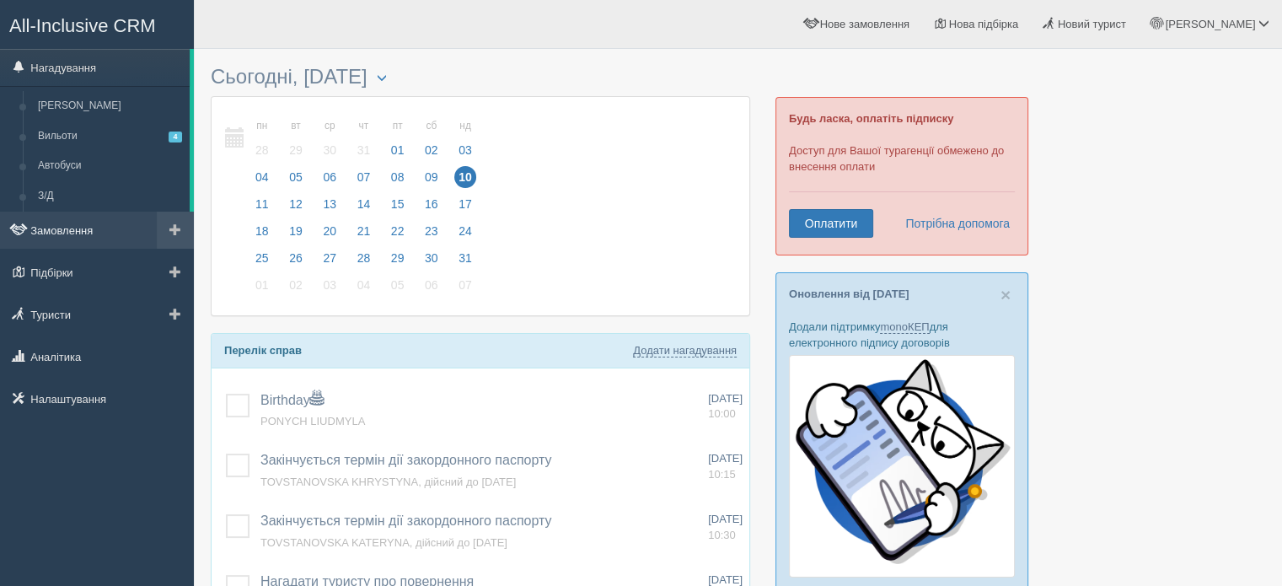
click at [91, 223] on link "Замовлення" at bounding box center [97, 230] width 194 height 37
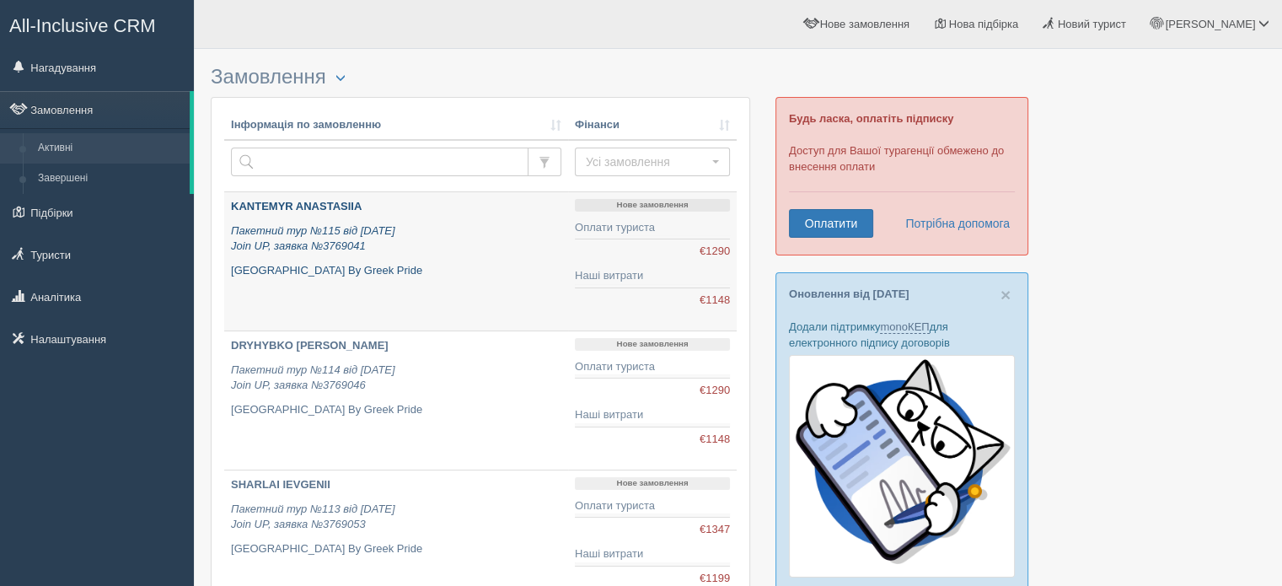
click at [411, 205] on p "KANTEMYR ANASTASIIA" at bounding box center [396, 207] width 330 height 16
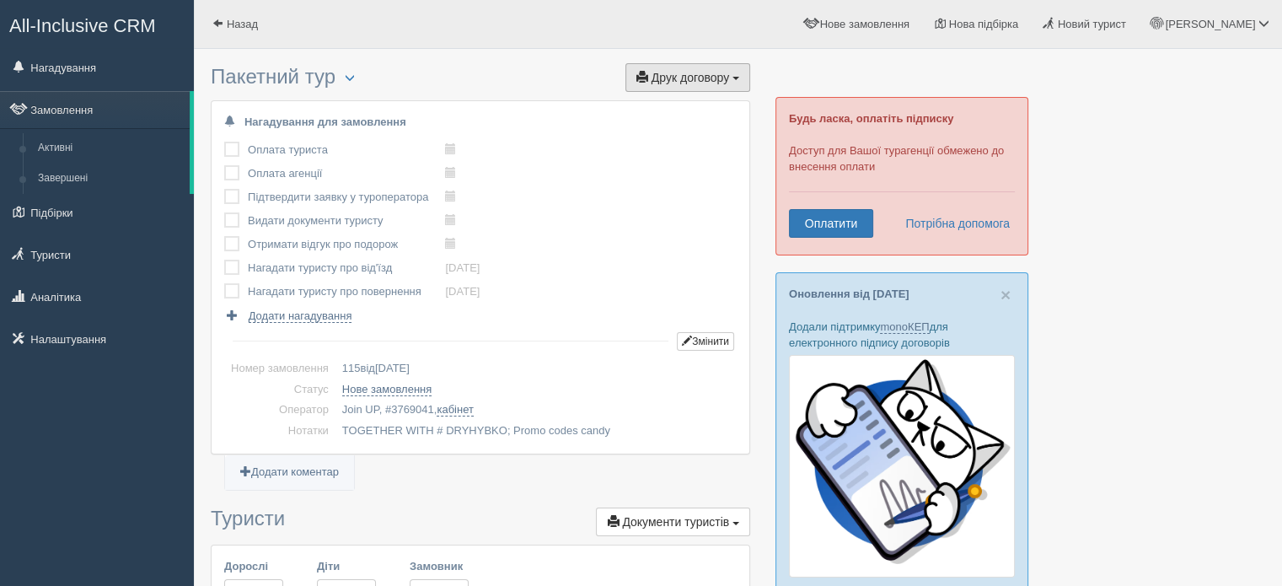
click at [668, 71] on span "Друк договору" at bounding box center [691, 77] width 78 height 13
click at [589, 102] on link "Join UP" at bounding box center [635, 108] width 228 height 28
click at [181, 107] on link at bounding box center [173, 109] width 33 height 37
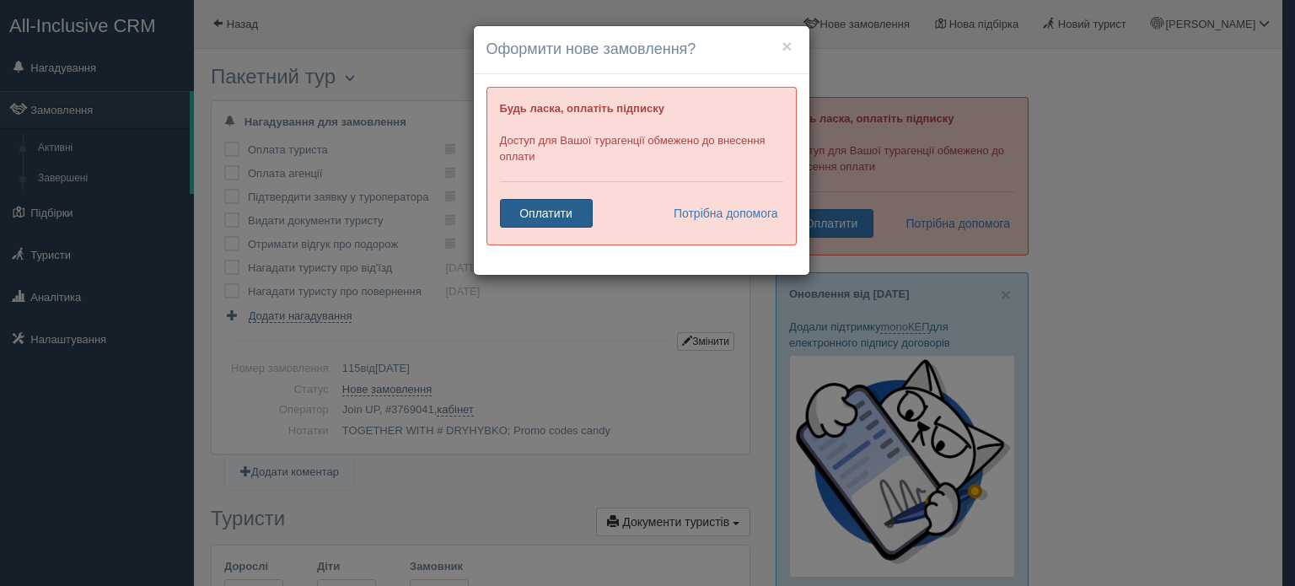
click at [567, 209] on link "Оплатити" at bounding box center [546, 213] width 93 height 29
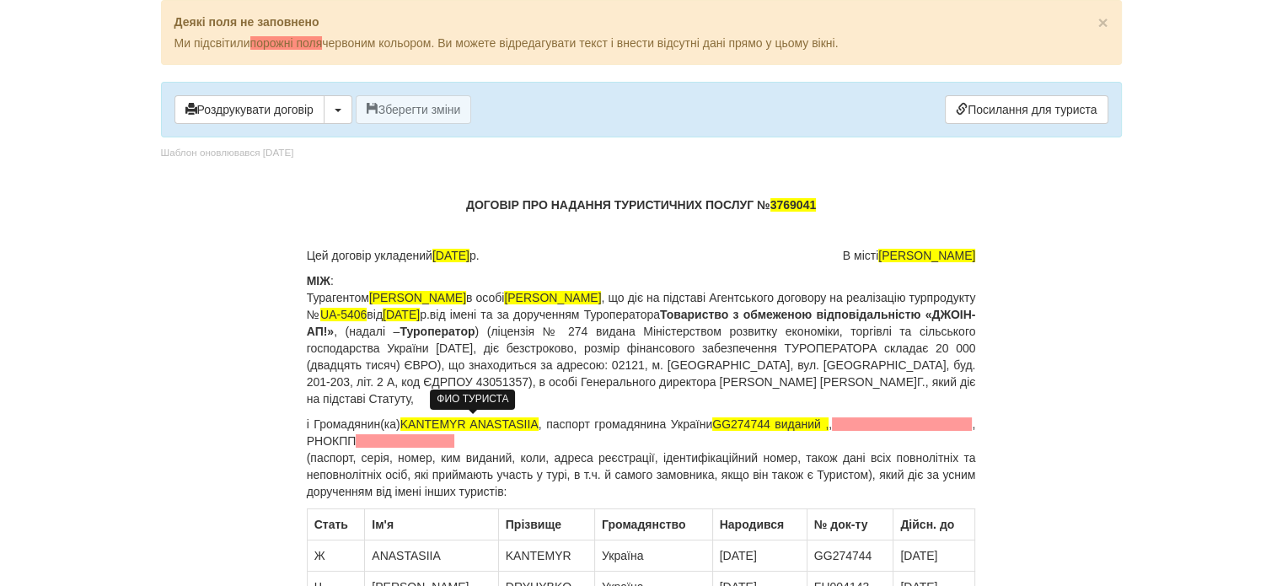
click at [511, 426] on span "KANTEMYR ANASTASIIA" at bounding box center [469, 423] width 138 height 13
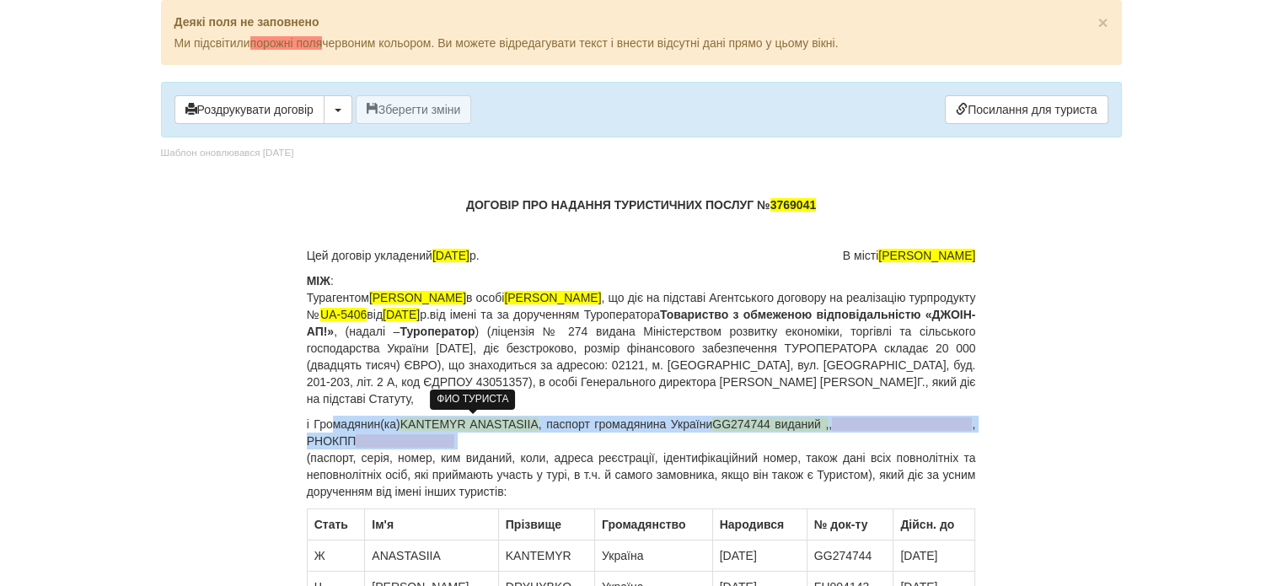
click at [511, 426] on span "KANTEMYR ANASTASIIA" at bounding box center [469, 423] width 138 height 13
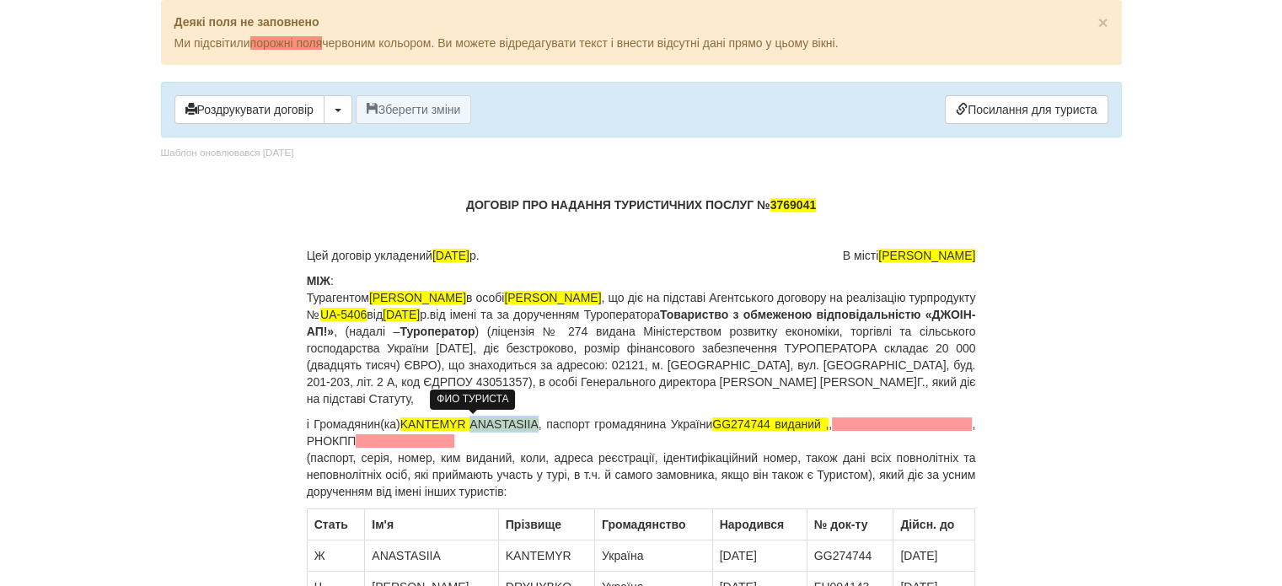
click at [511, 426] on span "KANTEMYR ANASTASIIA" at bounding box center [469, 423] width 138 height 13
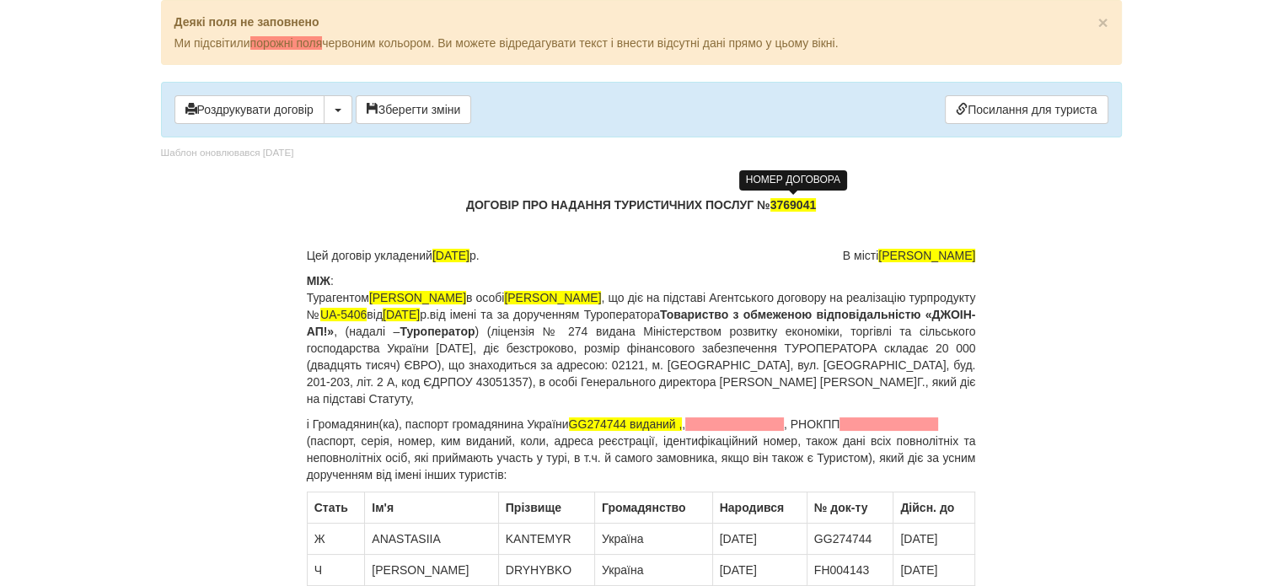
click at [801, 203] on span "3769041" at bounding box center [793, 204] width 46 height 13
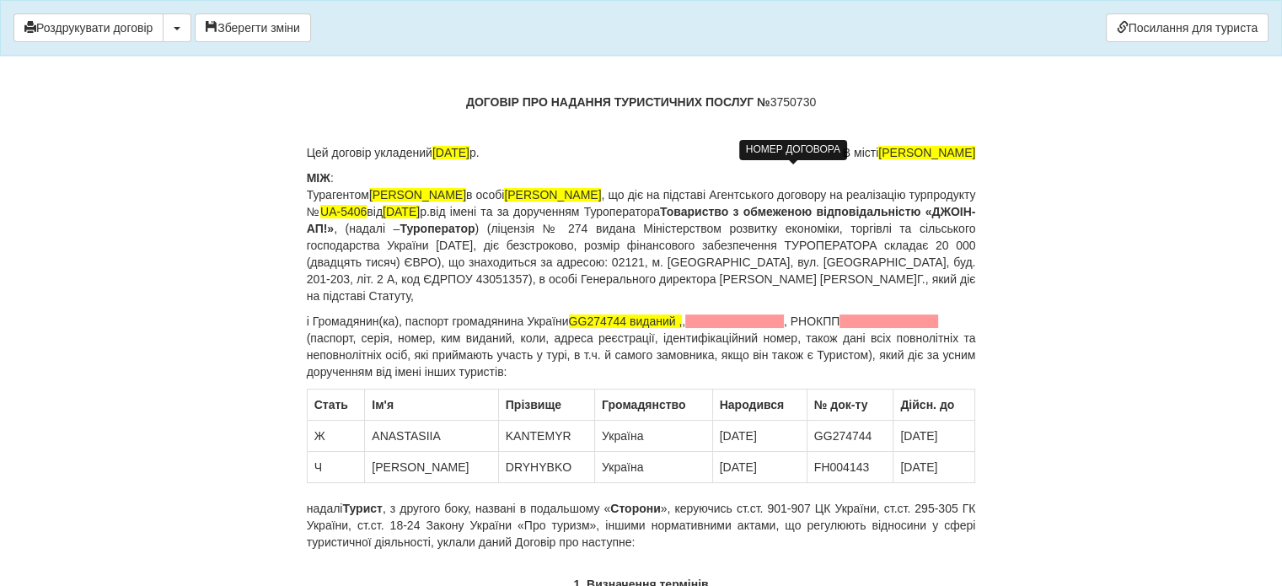
scroll to position [30, 0]
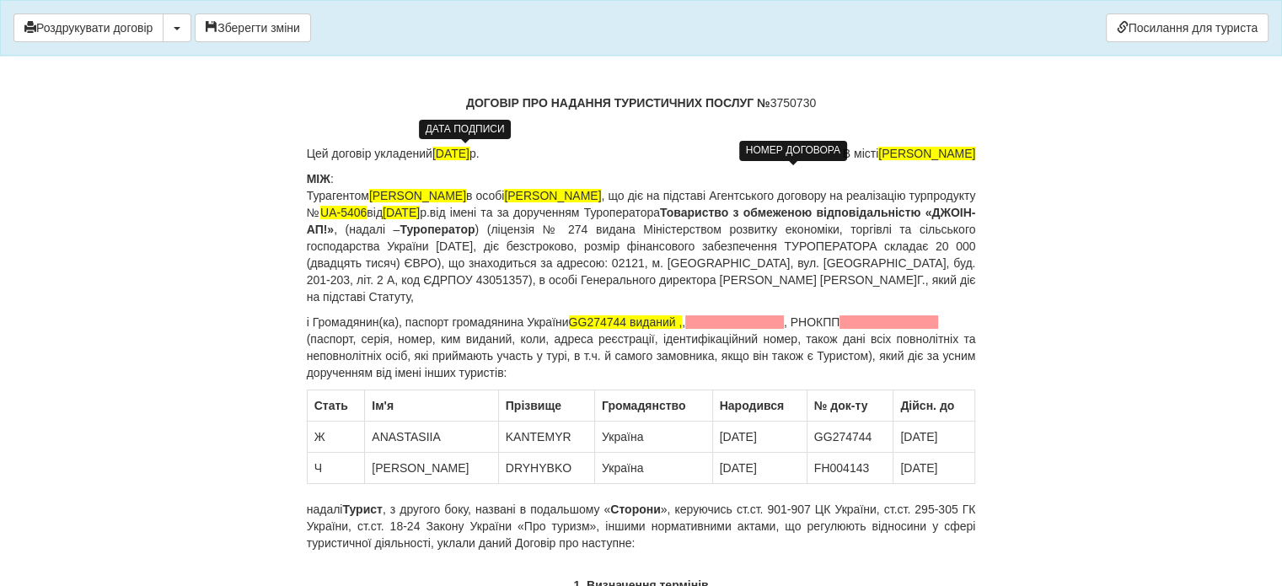
click at [446, 151] on span "22.07.2025" at bounding box center [450, 153] width 37 height 13
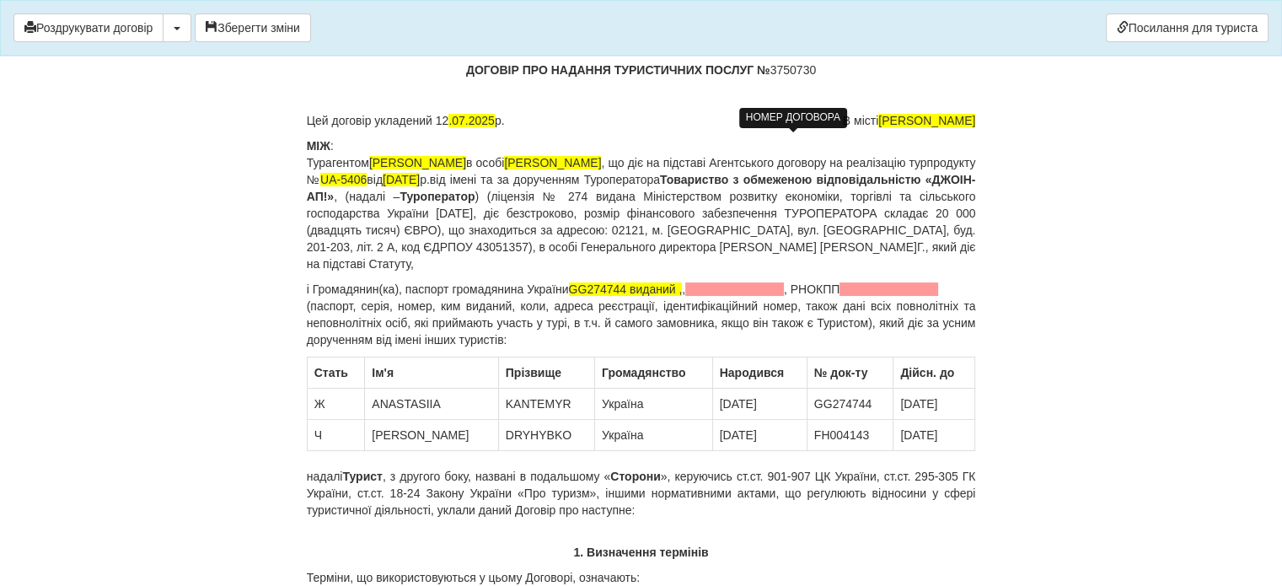
scroll to position [64, 0]
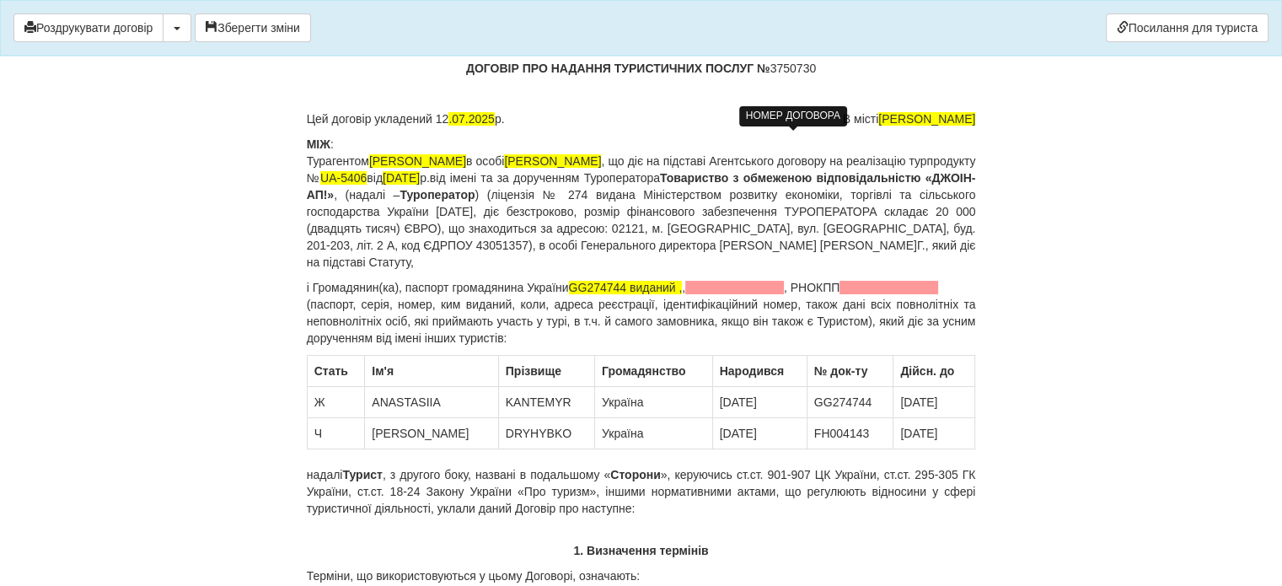
click at [398, 285] on p "і Громадянин(ка) , паспорт громадянина України GG274744 виданий , , , РНОКПП (п…" at bounding box center [641, 312] width 669 height 67
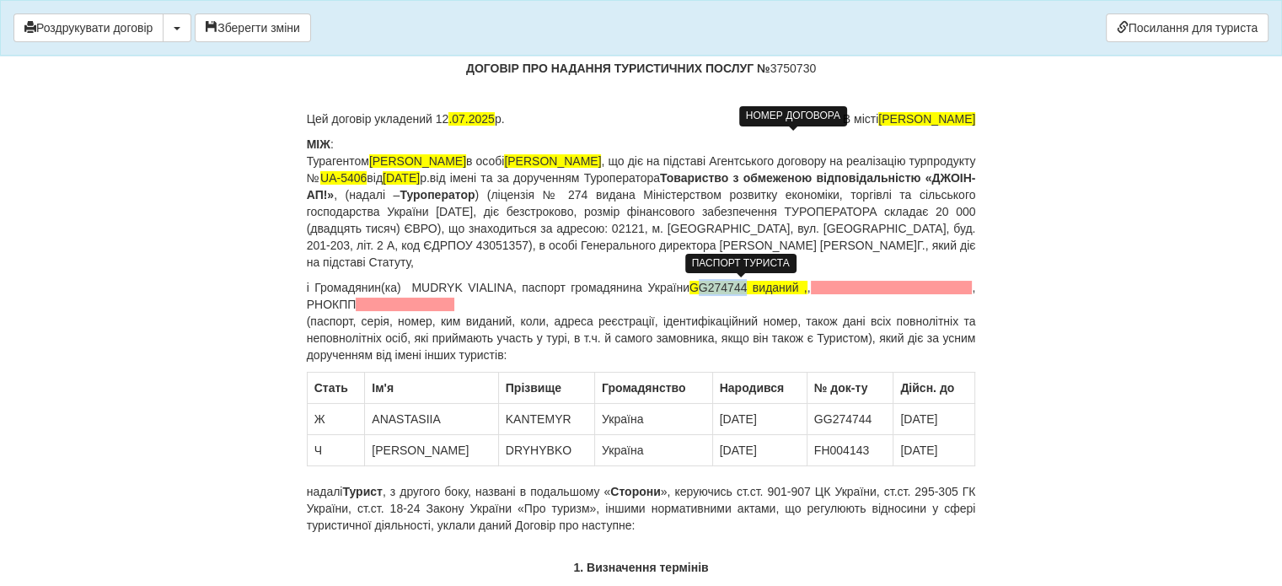
drag, startPoint x: 688, startPoint y: 285, endPoint x: 735, endPoint y: 284, distance: 47.2
click at [735, 284] on span "GG274744 виданий ," at bounding box center [749, 287] width 118 height 13
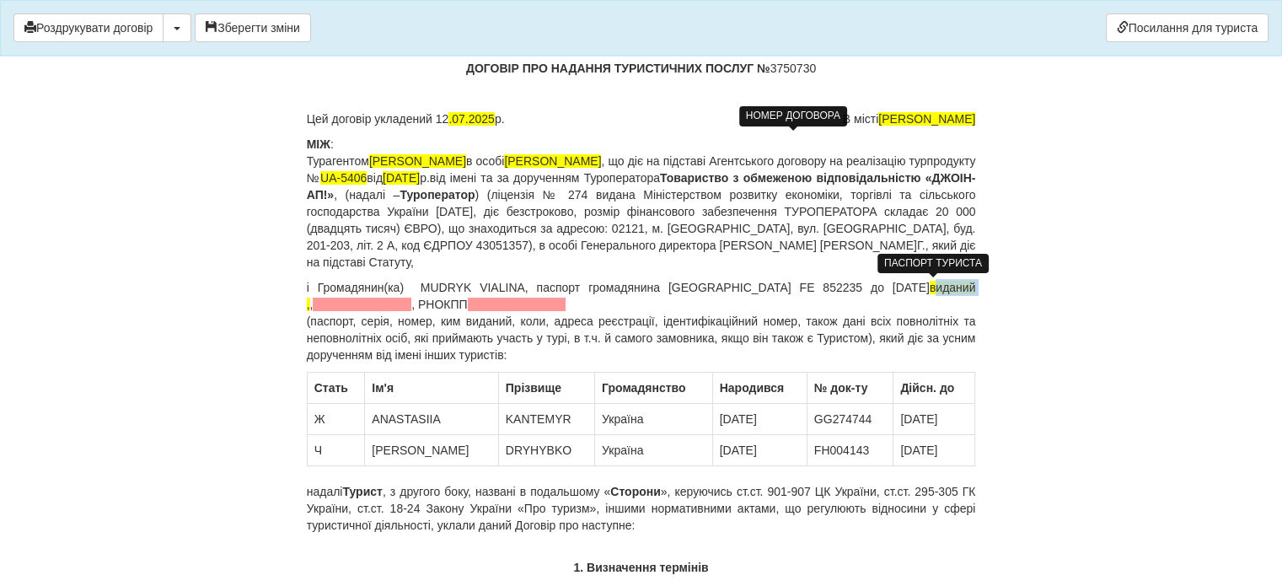
drag, startPoint x: 948, startPoint y: 286, endPoint x: 904, endPoint y: 290, distance: 44.9
click at [904, 290] on span "виданий ," at bounding box center [641, 296] width 669 height 30
click at [367, 306] on span at bounding box center [362, 304] width 99 height 13
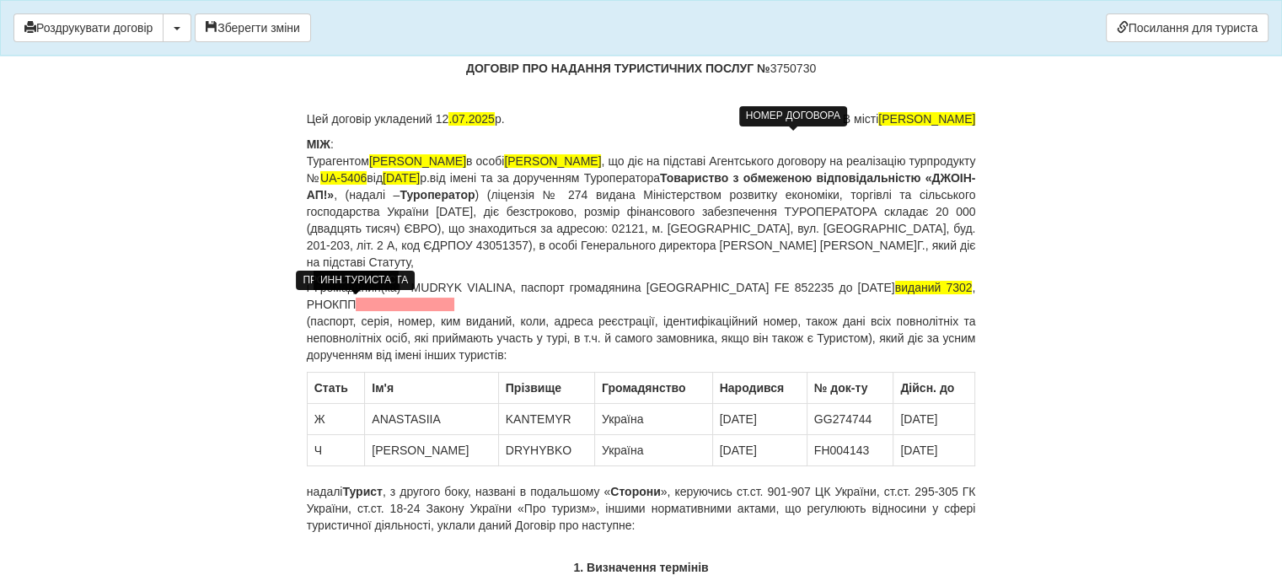
click at [360, 307] on span at bounding box center [405, 304] width 99 height 13
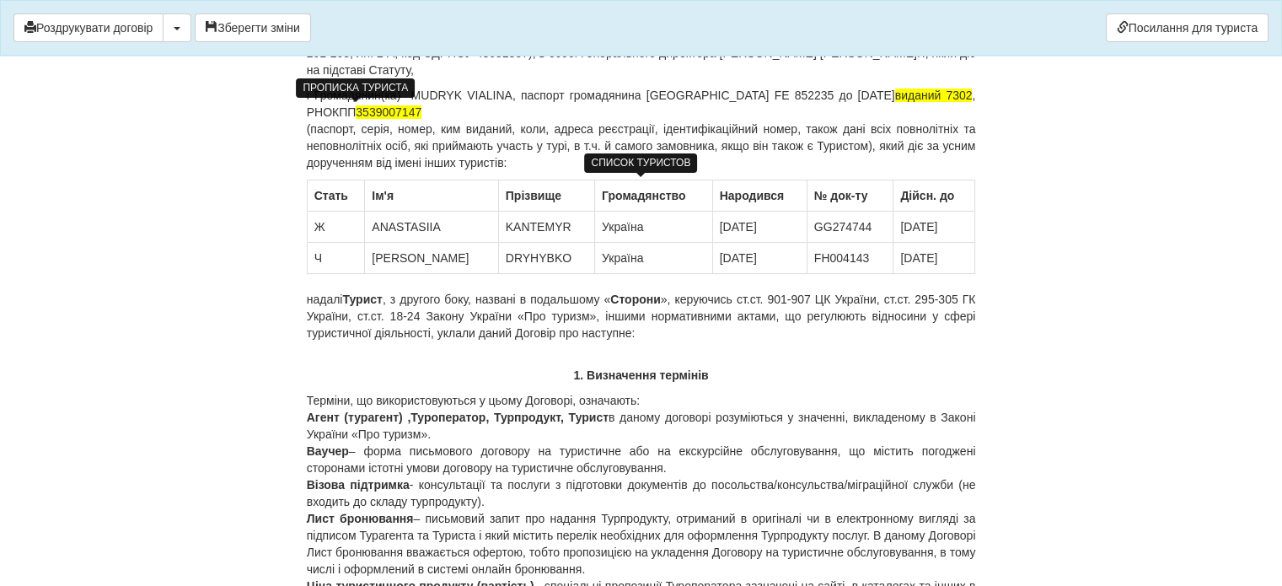
scroll to position [256, 0]
drag, startPoint x: 375, startPoint y: 225, endPoint x: 449, endPoint y: 227, distance: 74.2
click at [449, 227] on td "ANASTASIIA" at bounding box center [431, 227] width 133 height 31
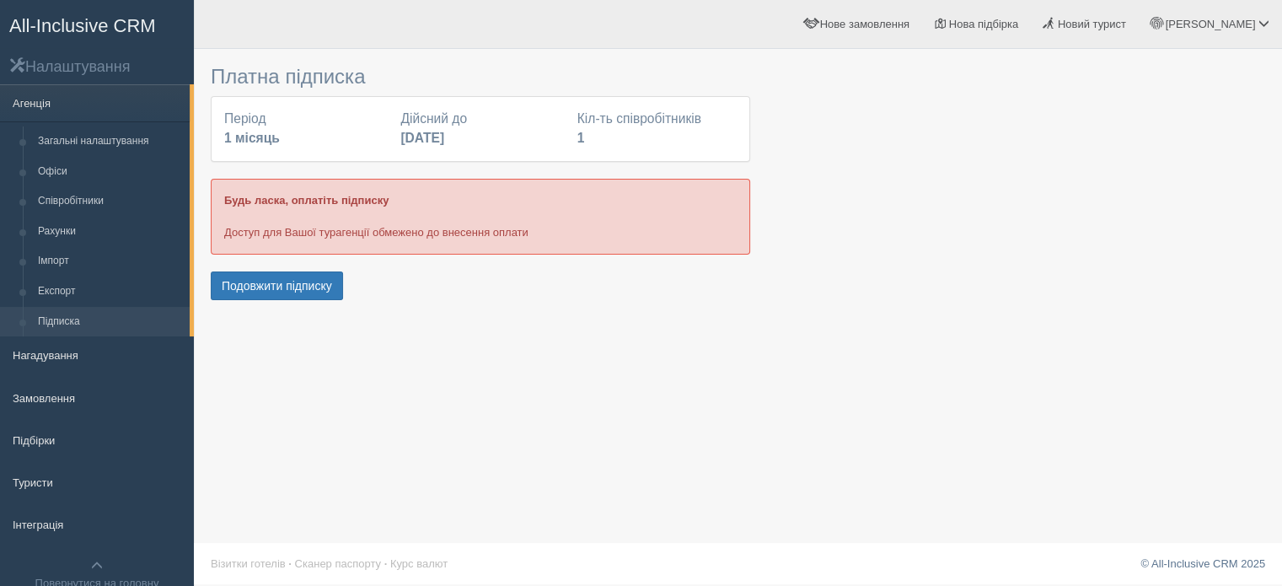
click at [250, 143] on b "1 місяць" at bounding box center [252, 138] width 56 height 14
click at [291, 286] on button "Подовжити підписку" at bounding box center [277, 285] width 132 height 29
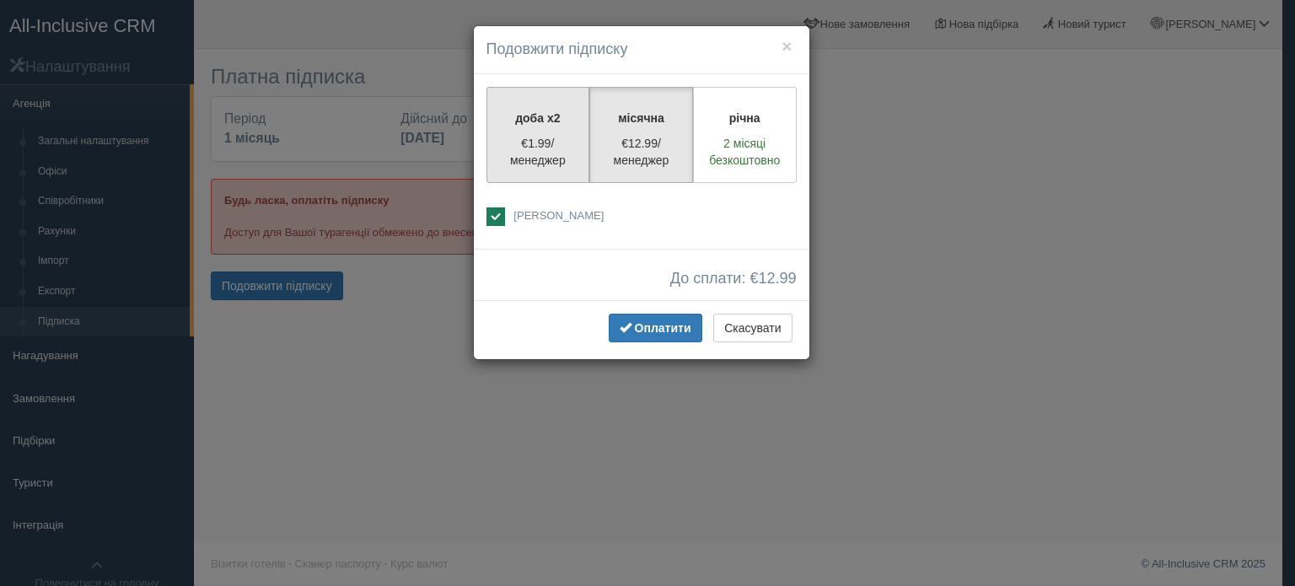
click at [559, 147] on p "€1.99/менеджер" at bounding box center [538, 152] width 82 height 34
radio input "true"
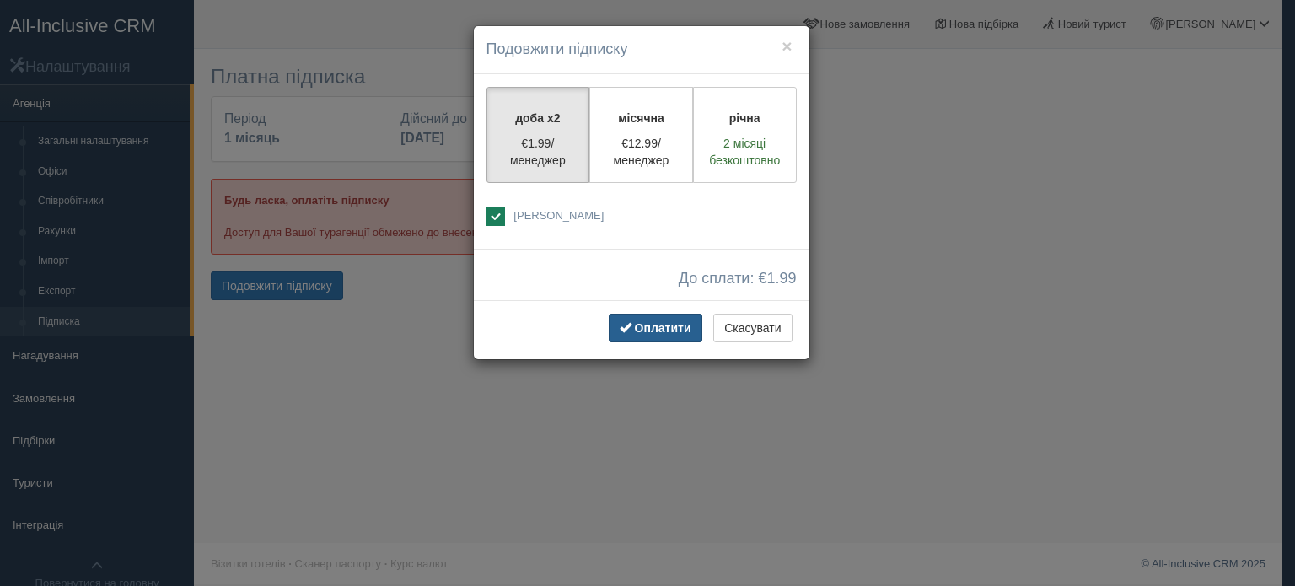
click at [635, 314] on button "Оплатити" at bounding box center [656, 328] width 94 height 29
